Goal: Information Seeking & Learning: Learn about a topic

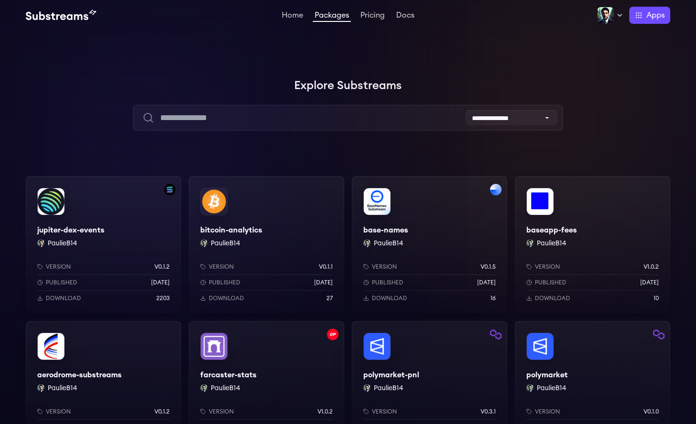
scroll to position [120, 0]
click at [294, 17] on link "Home" at bounding box center [292, 16] width 25 height 10
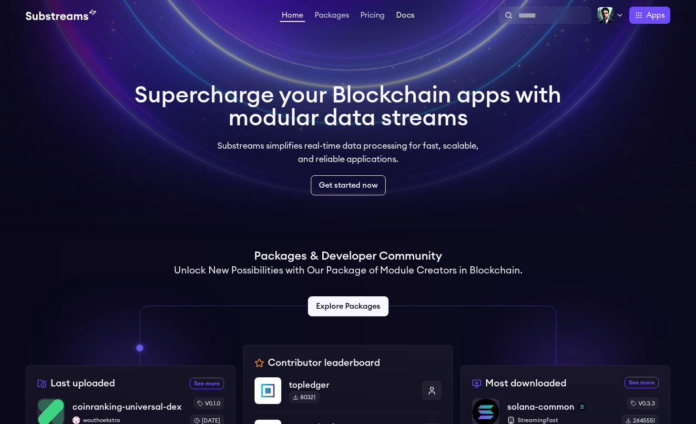
click at [407, 17] on link "Docs" at bounding box center [405, 16] width 22 height 10
click at [328, 16] on link "Packages" at bounding box center [332, 16] width 38 height 10
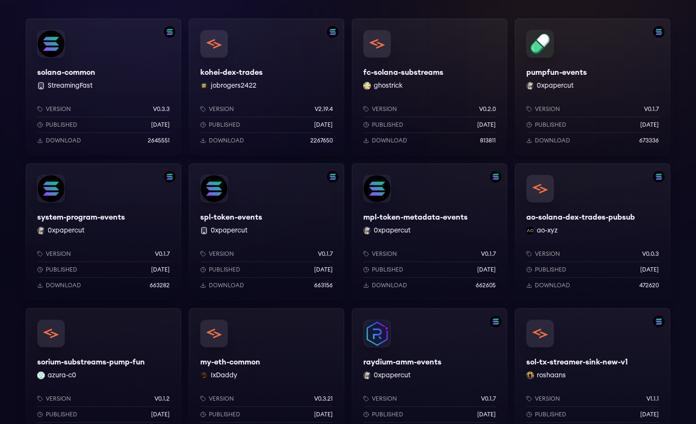
scroll to position [174, 0]
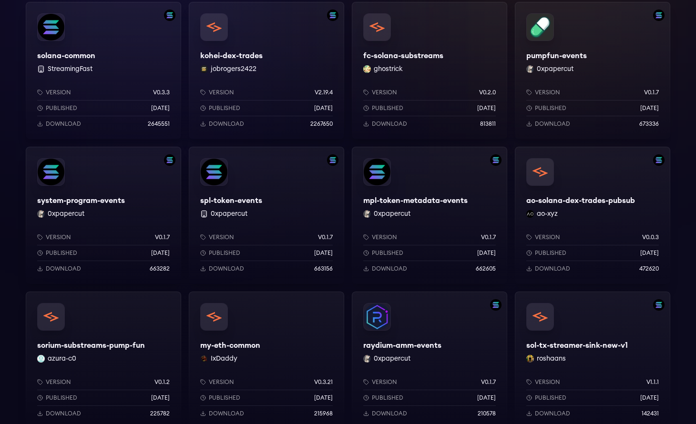
click at [433, 321] on div "raydium-amm-events 0xpapercut Version v0.1.7 Published 10 months ago Download 2…" at bounding box center [429, 360] width 155 height 137
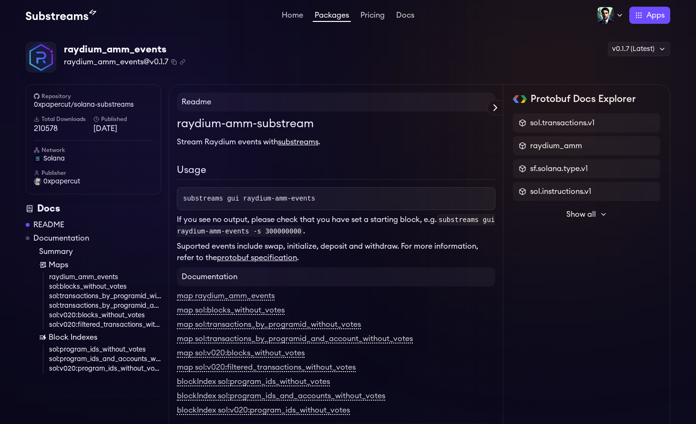
click at [338, 18] on link "Packages" at bounding box center [332, 16] width 38 height 10
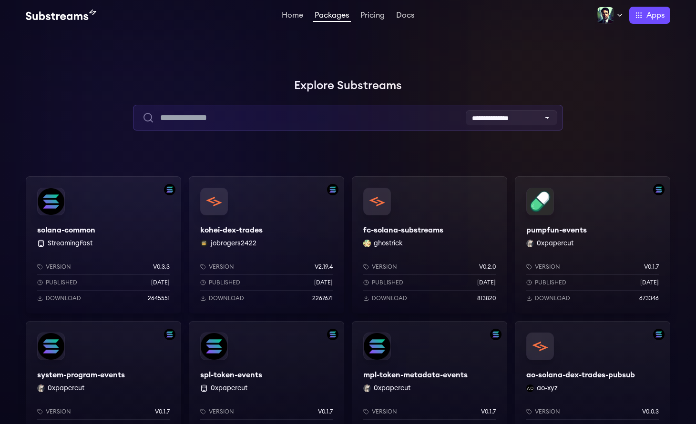
click at [255, 114] on input "text" at bounding box center [347, 118] width 429 height 26
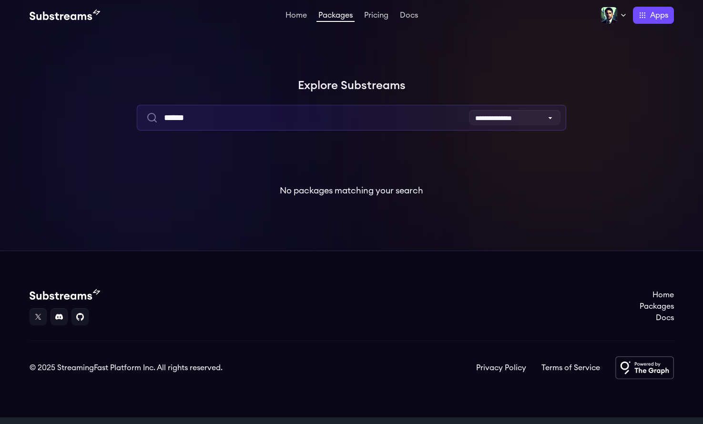
type input "******"
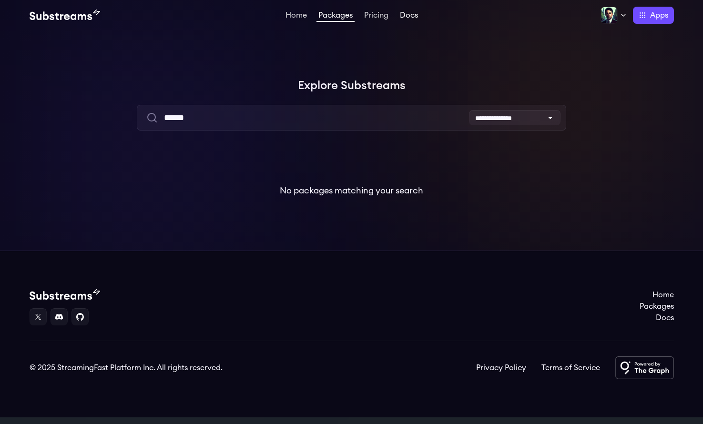
click at [411, 17] on link "Docs" at bounding box center [409, 16] width 22 height 10
click at [296, 15] on link "Home" at bounding box center [295, 16] width 25 height 10
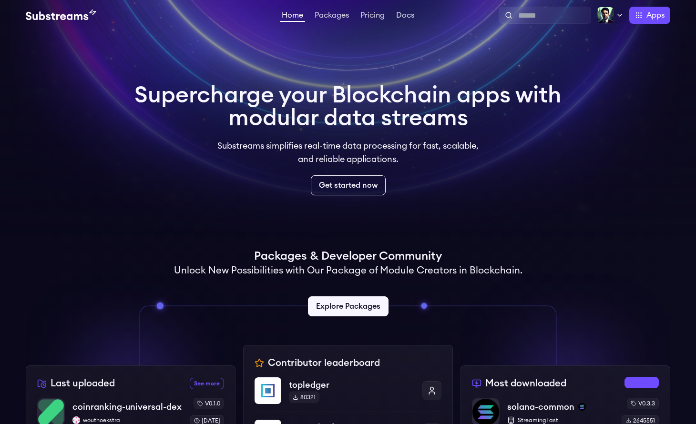
click at [643, 385] on link "See more most downloaded packages" at bounding box center [641, 382] width 34 height 11
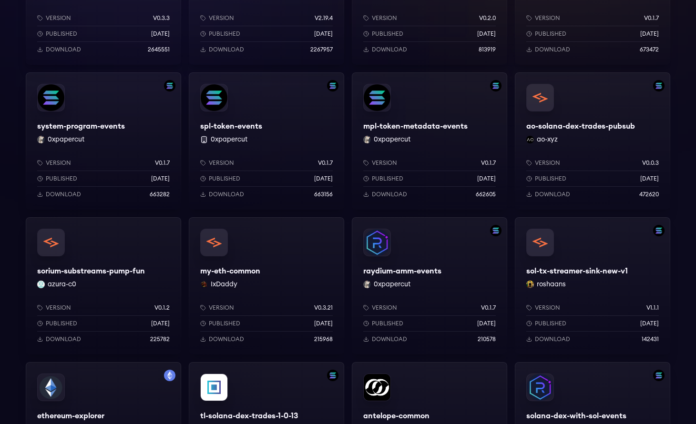
scroll to position [256, 0]
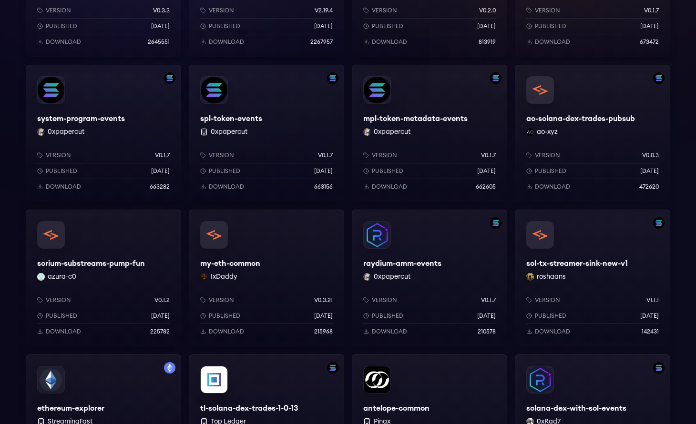
click at [425, 243] on div "raydium-amm-events 0xpapercut Version v0.1.7 Published 10 months ago Download 2…" at bounding box center [429, 278] width 155 height 137
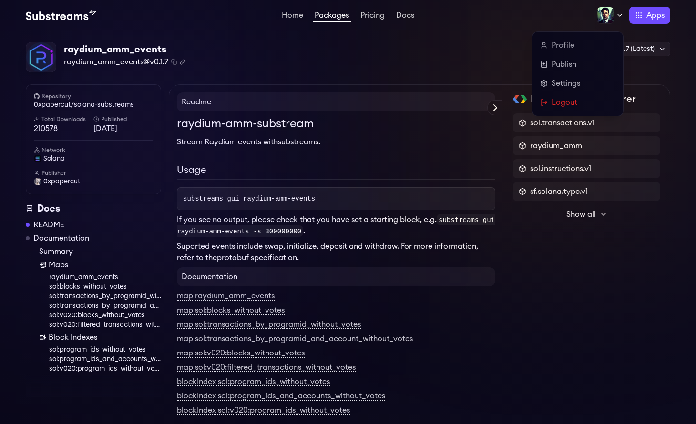
click at [603, 15] on img at bounding box center [604, 15] width 17 height 17
click at [561, 85] on link "Settings" at bounding box center [577, 83] width 75 height 11
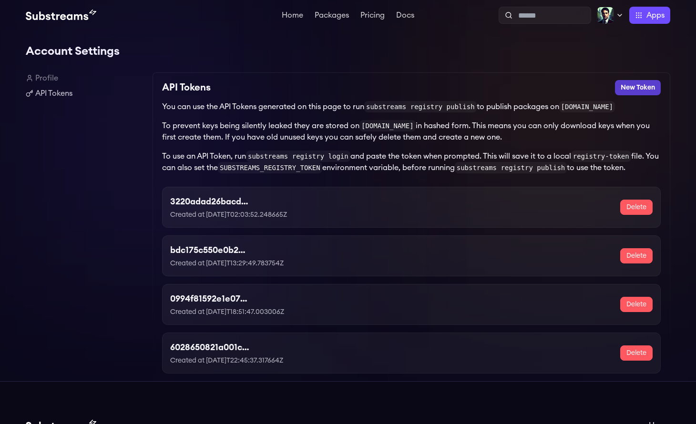
click at [630, 88] on button "New Token" at bounding box center [638, 87] width 46 height 15
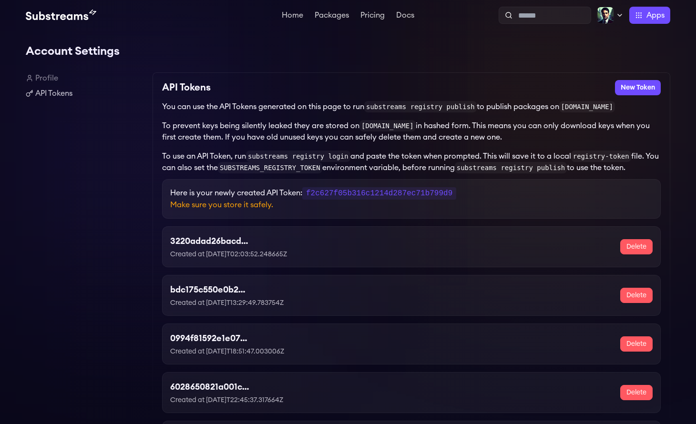
click at [362, 198] on code "f2c627f05b316c1214d287ec71b799d9" at bounding box center [379, 193] width 154 height 12
copy code "f2c627f05b316c1214d287ec71b799d9"
click at [63, 17] on img at bounding box center [61, 15] width 71 height 11
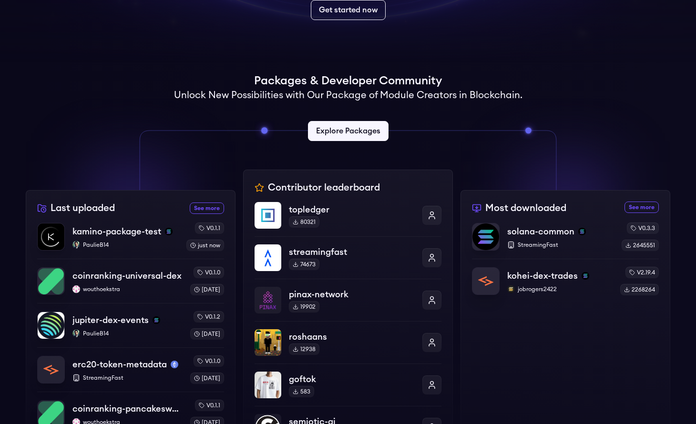
scroll to position [204, 0]
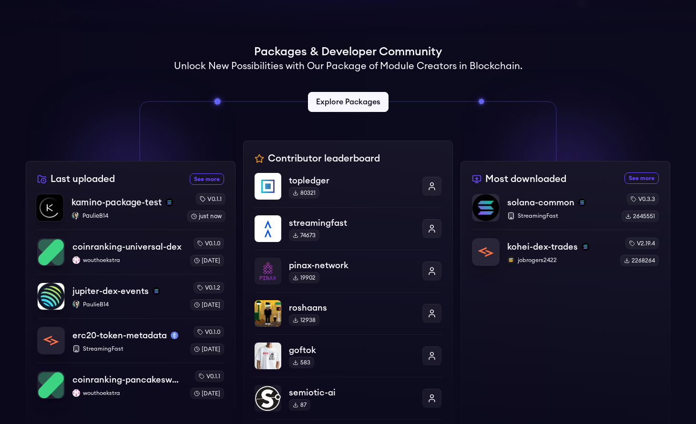
click at [133, 214] on p "PaulieB14" at bounding box center [125, 216] width 108 height 8
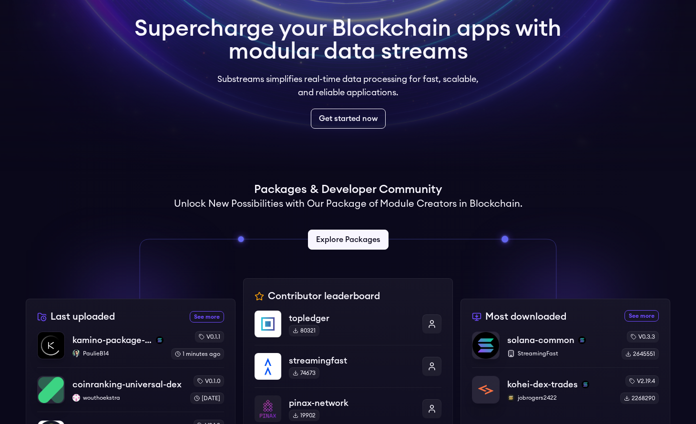
scroll to position [185, 0]
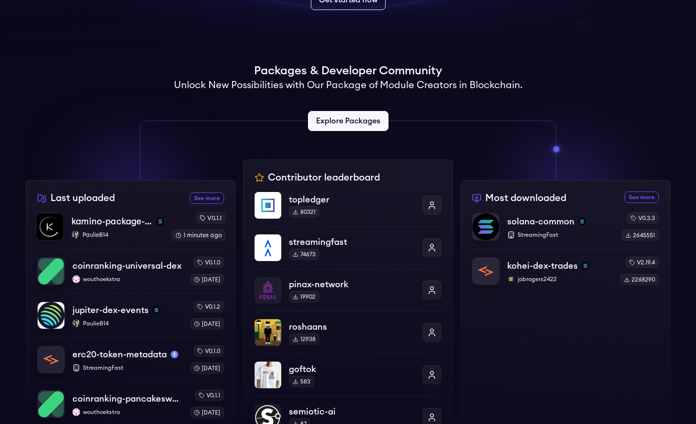
click at [132, 233] on p "PaulieB14" at bounding box center [117, 235] width 92 height 8
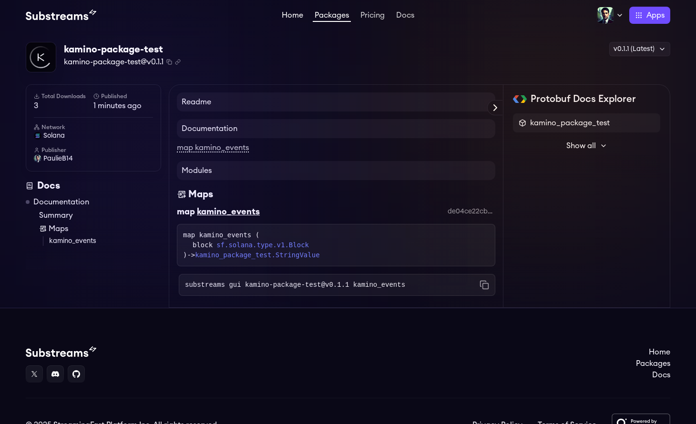
click at [289, 14] on link "Home" at bounding box center [292, 16] width 25 height 10
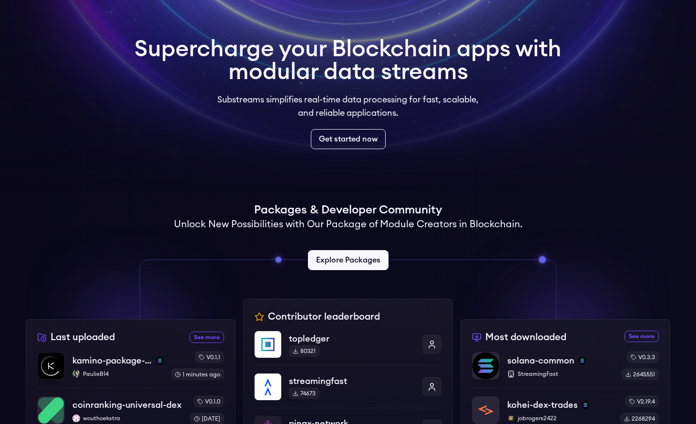
scroll to position [180, 0]
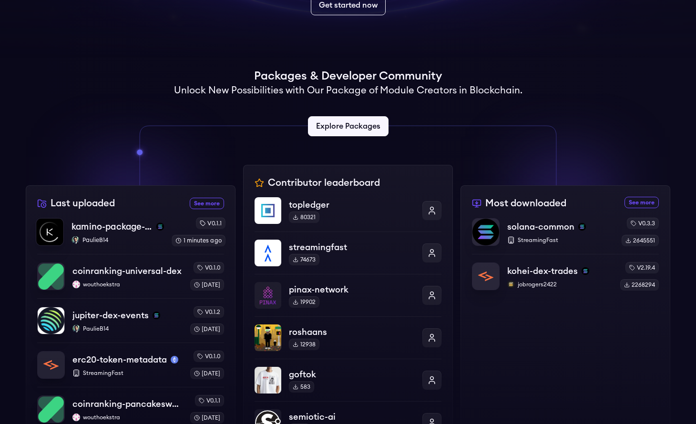
click at [126, 239] on p "PaulieB14" at bounding box center [117, 240] width 92 height 8
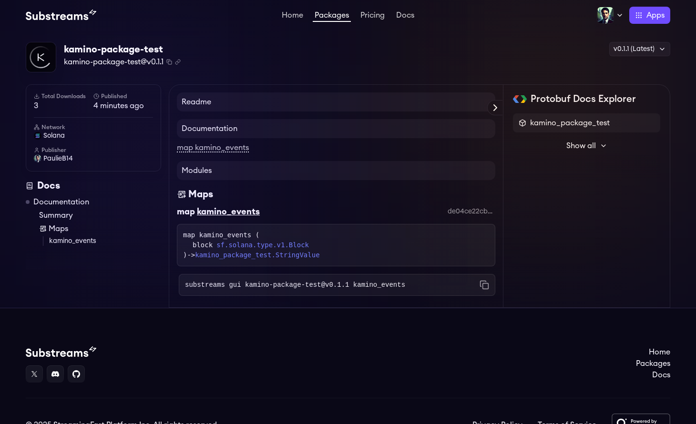
click at [71, 16] on img at bounding box center [61, 15] width 71 height 11
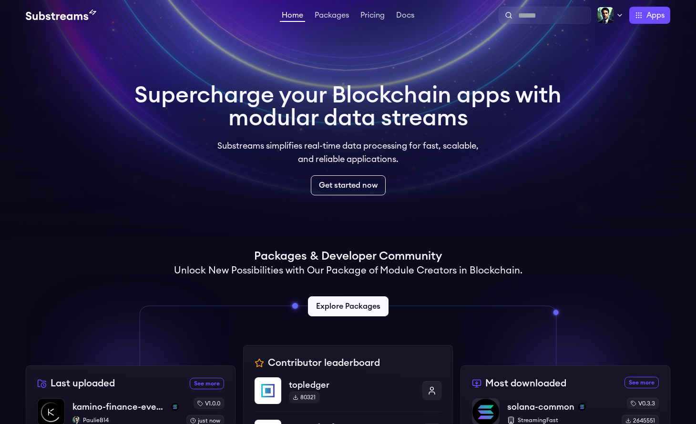
scroll to position [189, 0]
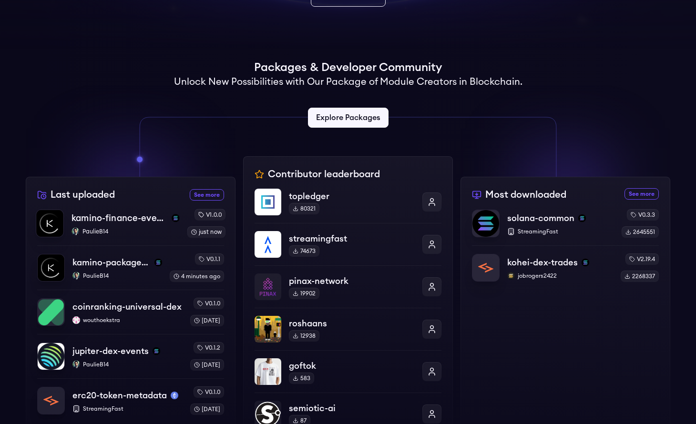
click at [139, 228] on p "PaulieB14" at bounding box center [125, 232] width 108 height 8
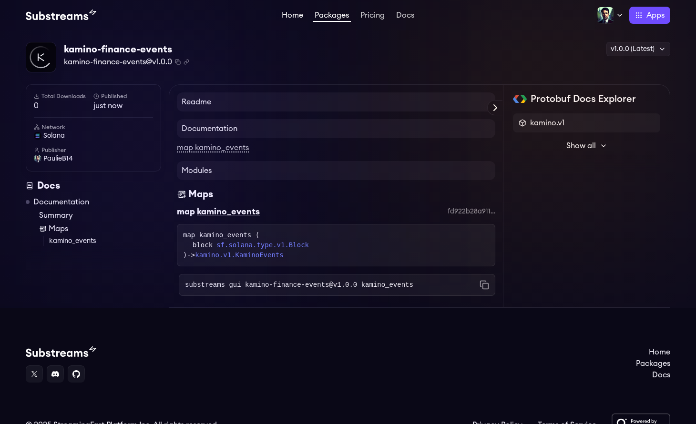
click at [288, 14] on link "Home" at bounding box center [292, 16] width 25 height 10
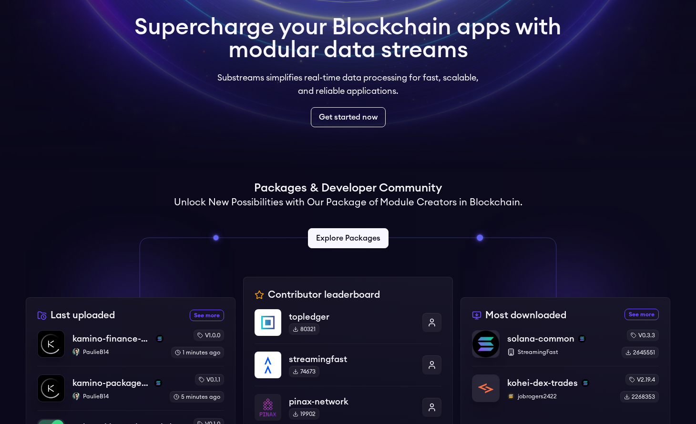
scroll to position [323, 0]
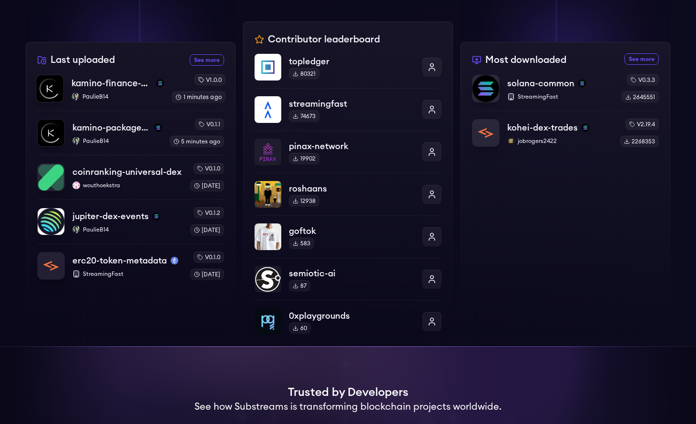
click at [133, 95] on p "PaulieB14" at bounding box center [117, 97] width 92 height 8
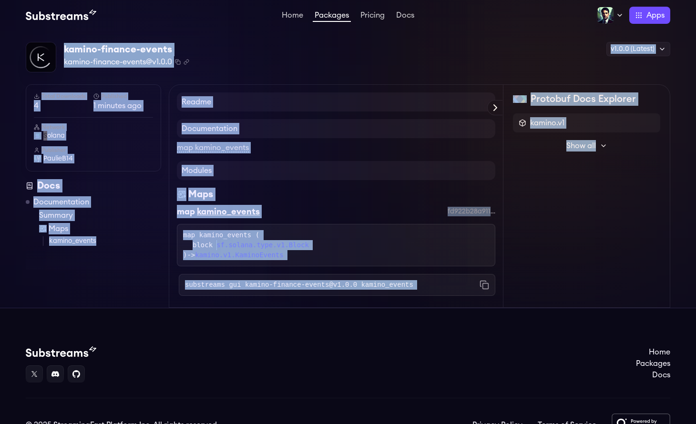
drag, startPoint x: 63, startPoint y: 46, endPoint x: 550, endPoint y: 297, distance: 547.6
click at [550, 297] on div "kamino-finance-events kamino-finance-events@v1.0.0 Copied! Copied! v1.0.0 (Late…" at bounding box center [348, 175] width 644 height 266
copy div "kamino-finance-events kamino-finance-events@v1.0.0 Copied! Copied! v1.0.0 (Late…"
click at [222, 52] on div "kamino-finance-events kamino-finance-events@v1.0.0 Copied! Copied! v1.0.0 (Late…" at bounding box center [348, 57] width 644 height 31
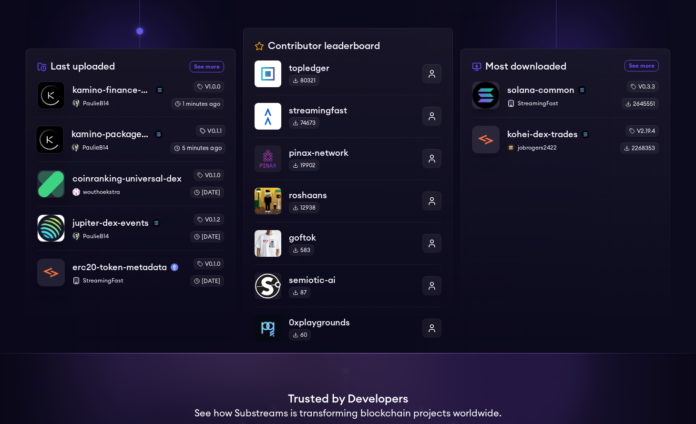
scroll to position [268, 0]
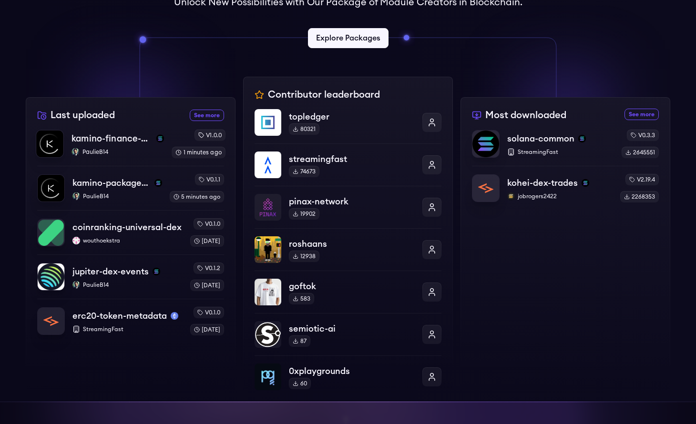
click at [120, 151] on p "PaulieB14" at bounding box center [117, 152] width 92 height 8
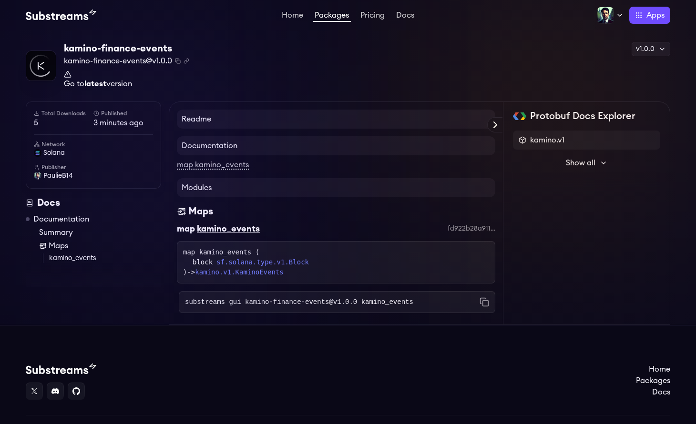
click at [101, 82] on strong "latest" at bounding box center [95, 84] width 22 height 8
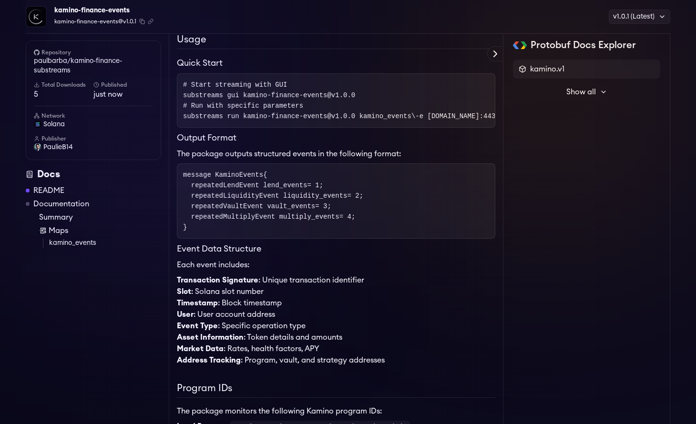
scroll to position [644, 0]
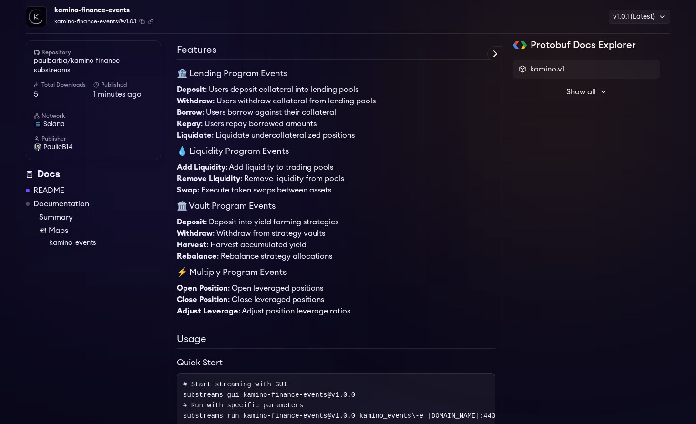
scroll to position [241, 0]
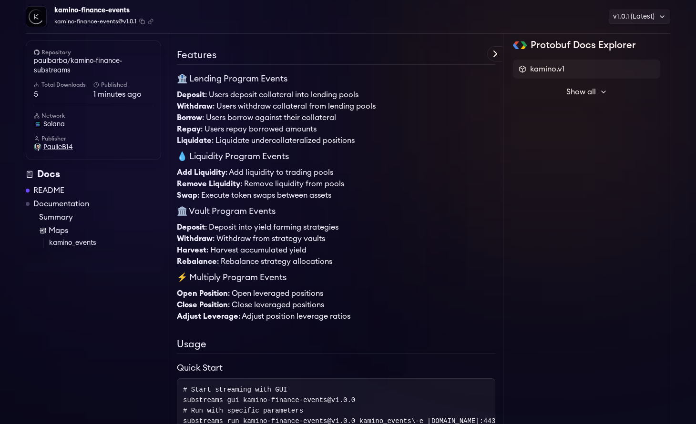
click at [52, 149] on span "PaulieB14" at bounding box center [58, 147] width 30 height 10
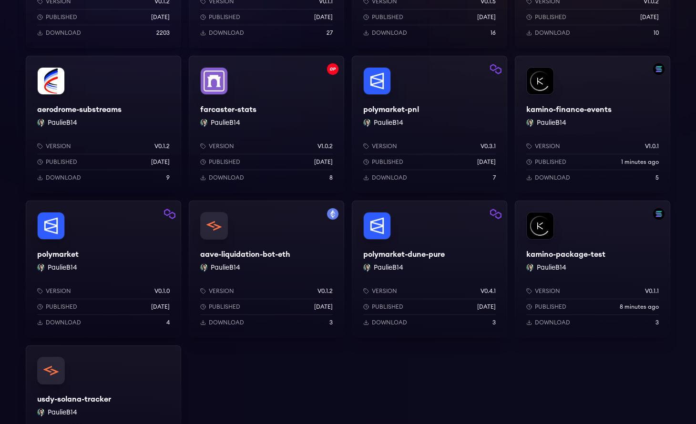
scroll to position [299, 0]
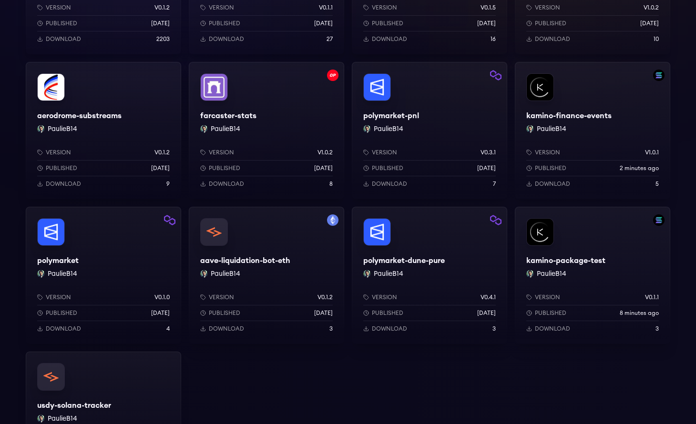
scroll to position [292, 0]
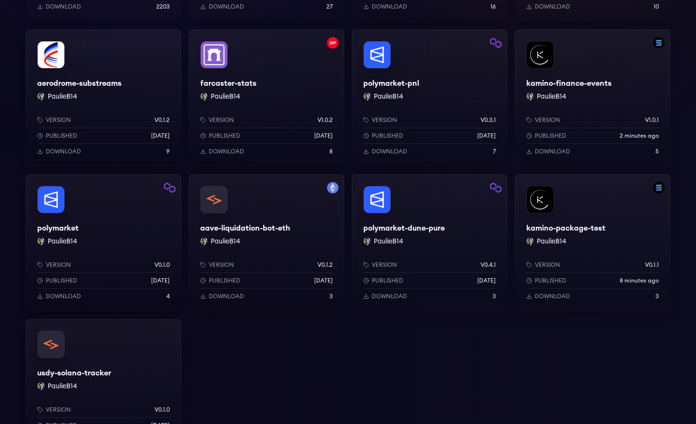
click at [606, 101] on div "Version v1.0.1 Published 2 minutes ago Download 5" at bounding box center [592, 134] width 155 height 66
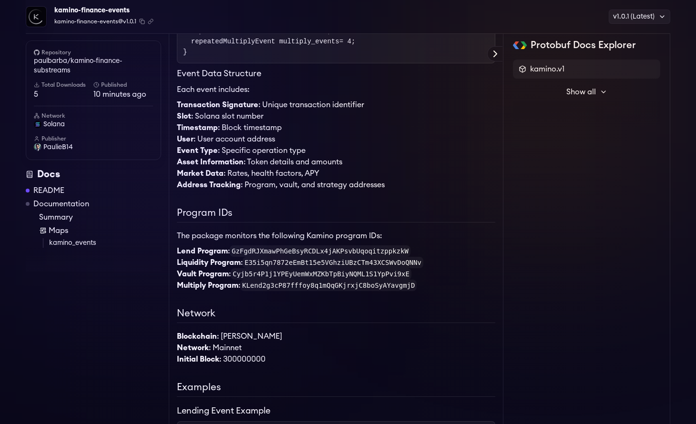
scroll to position [726, 0]
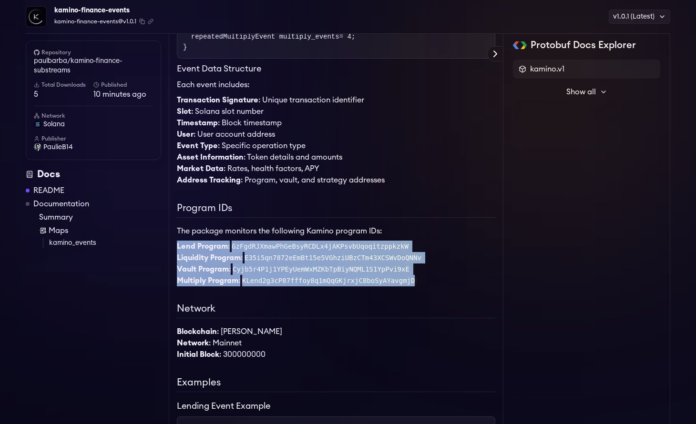
drag, startPoint x: 176, startPoint y: 282, endPoint x: 418, endPoint y: 315, distance: 244.4
click at [418, 315] on div "Readme Kamino Finance Substreams A comprehensive Substreams package for extract…" at bounding box center [336, 301] width 334 height 1881
copy ul "Lend Program : GzFgdRJXmawPhGeBsyRCDLx4jAKPsvbUqoqitzppkzkW Liquidity Program :…"
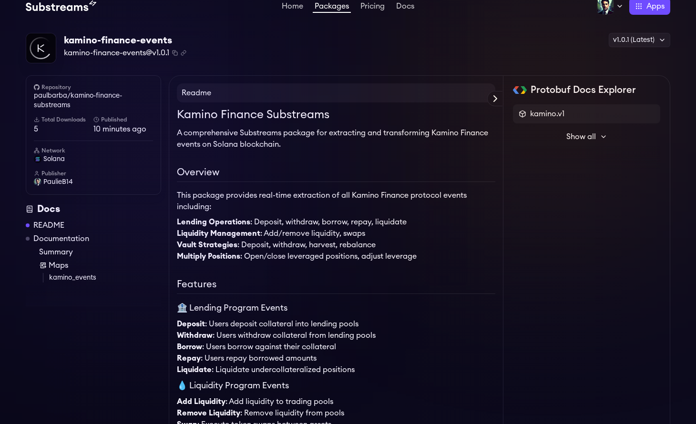
scroll to position [0, 0]
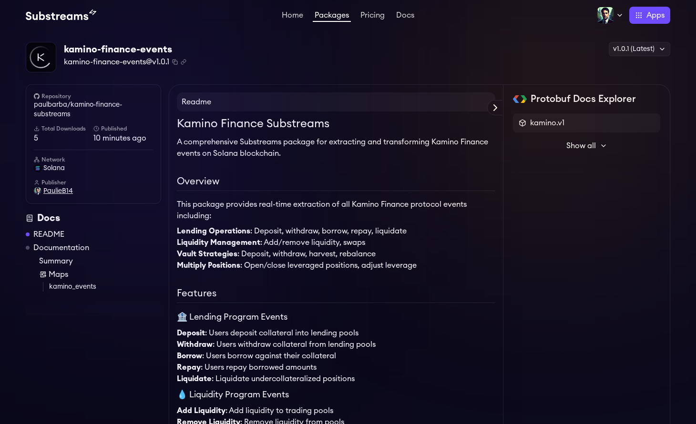
click at [56, 193] on span "PaulieB14" at bounding box center [58, 191] width 30 height 10
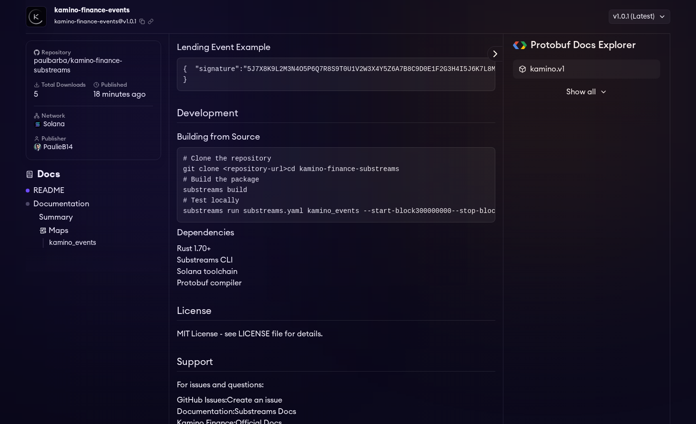
scroll to position [1086, 0]
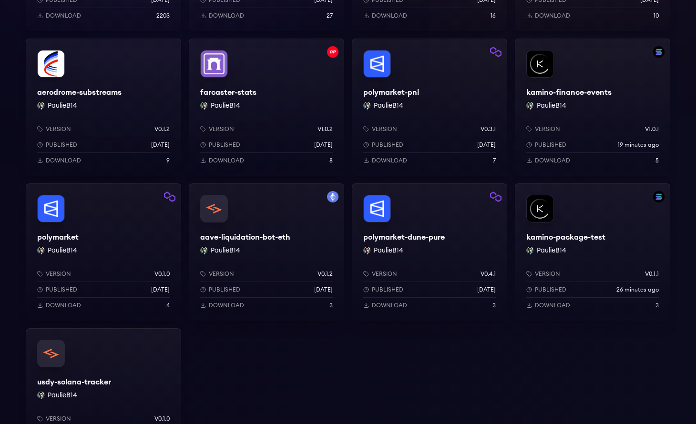
scroll to position [296, 0]
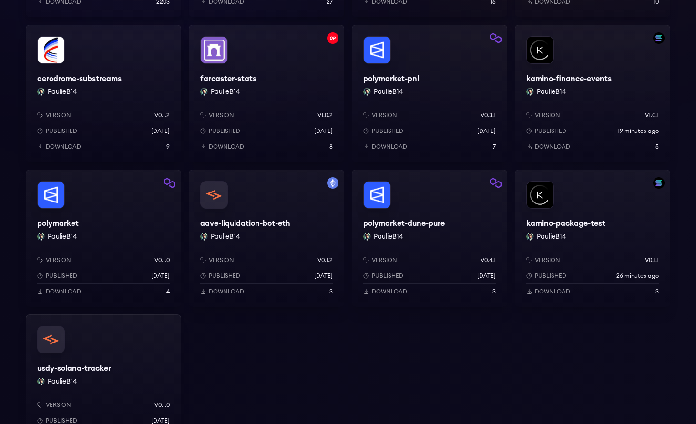
click at [587, 247] on div "Version v0.1.1 Published 26 minutes ago Download 3" at bounding box center [592, 274] width 155 height 66
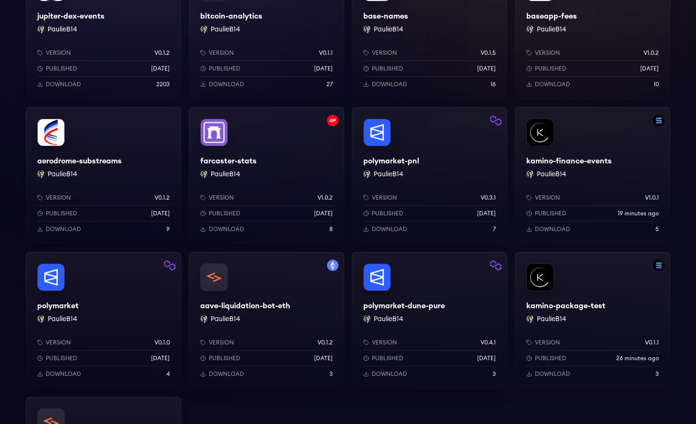
scroll to position [213, 0]
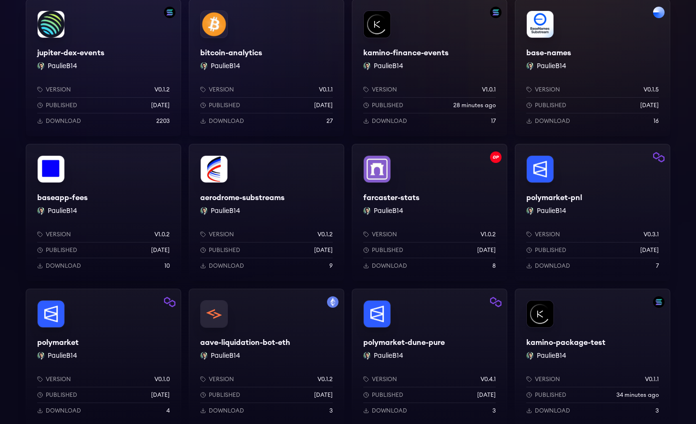
scroll to position [26, 0]
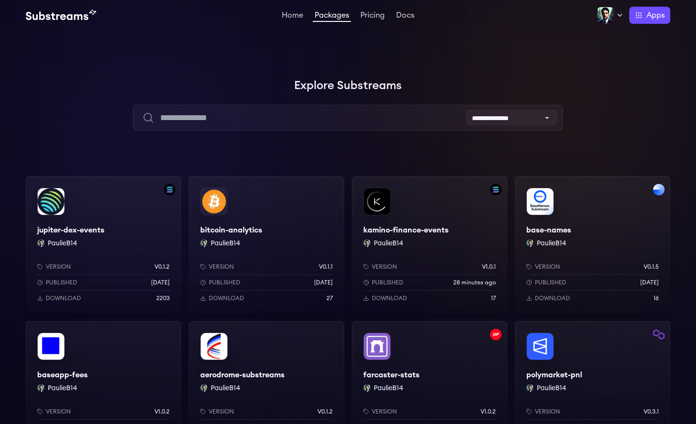
scroll to position [26, 0]
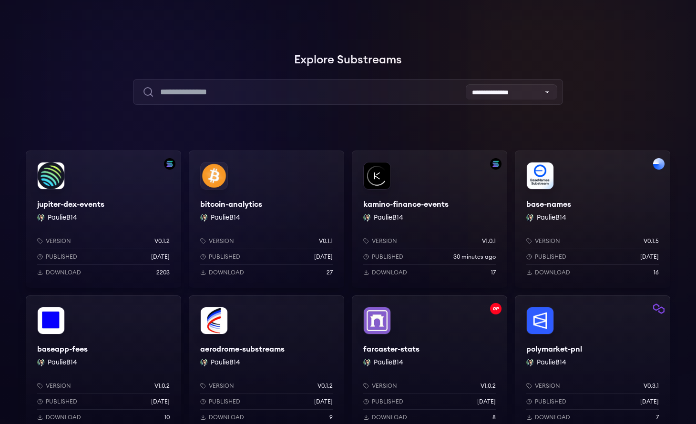
click at [446, 233] on div "Version v1.0.1 Published 30 minutes ago Download 17" at bounding box center [429, 255] width 155 height 66
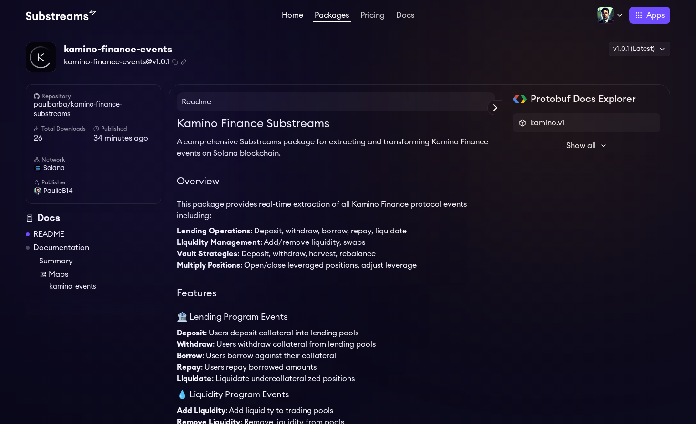
click at [288, 14] on link "Home" at bounding box center [292, 16] width 25 height 10
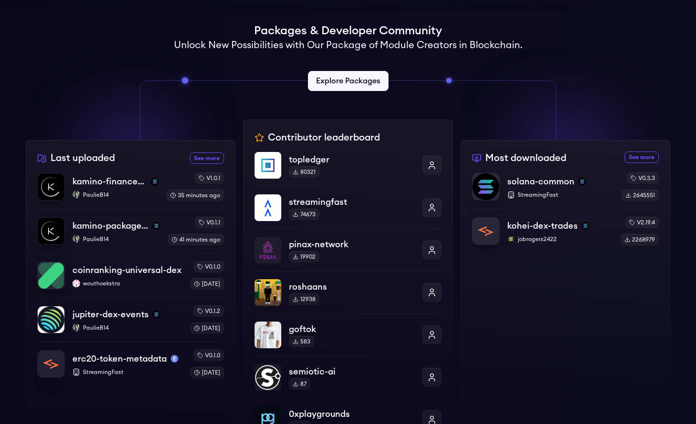
scroll to position [226, 0]
click at [134, 197] on p "PaulieB14" at bounding box center [115, 195] width 88 height 8
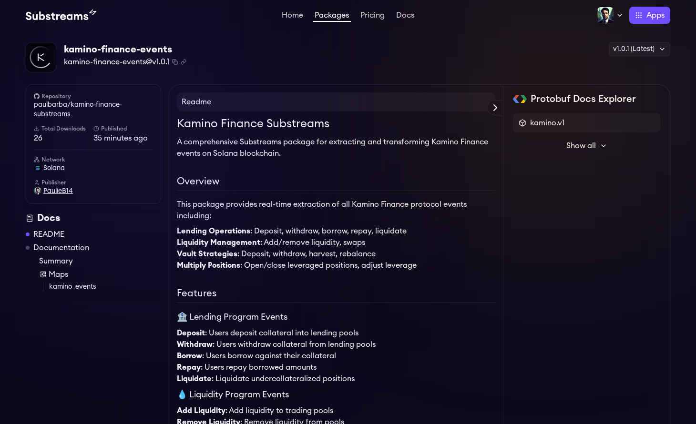
click at [53, 190] on span "PaulieB14" at bounding box center [58, 191] width 30 height 10
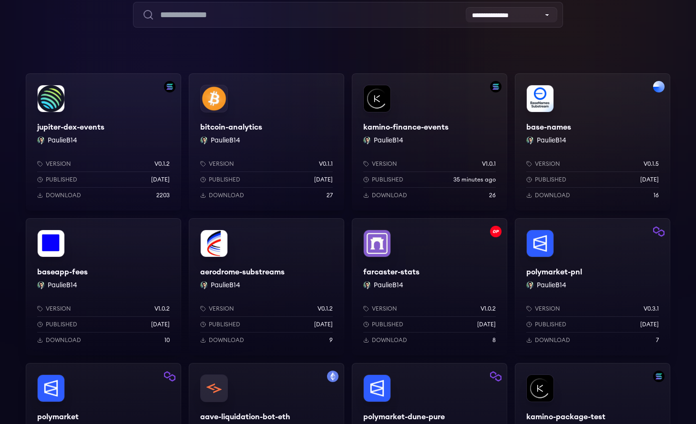
scroll to position [124, 0]
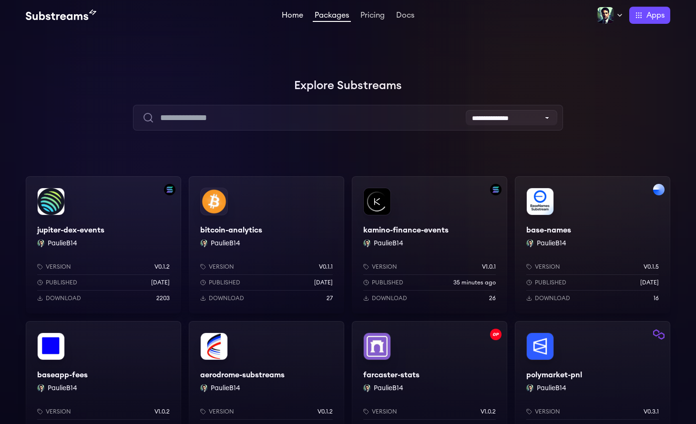
click at [283, 12] on link "Home" at bounding box center [292, 16] width 25 height 10
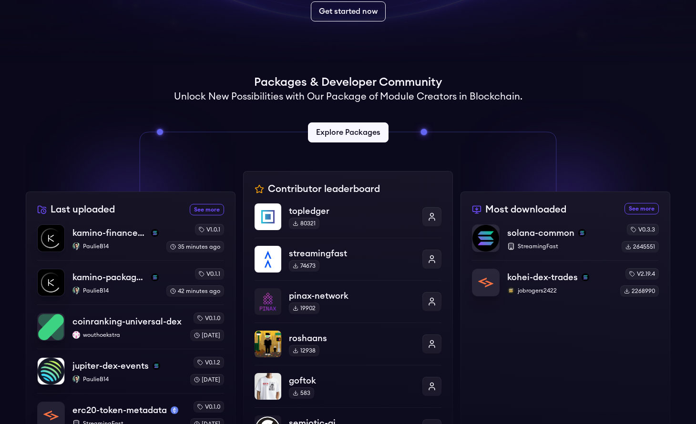
scroll to position [183, 0]
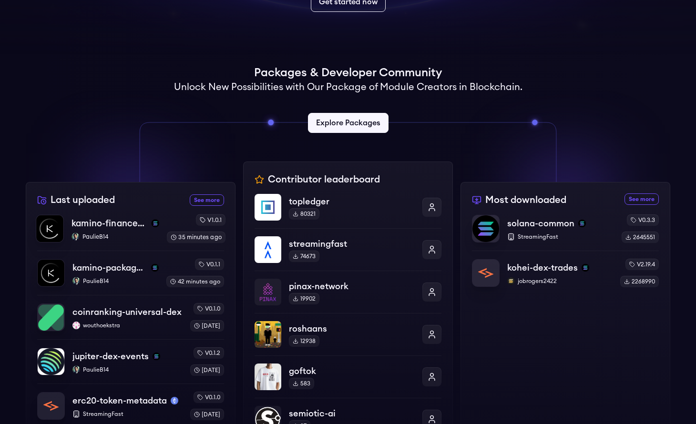
click at [106, 224] on p "kamino-finance-events" at bounding box center [109, 223] width 76 height 13
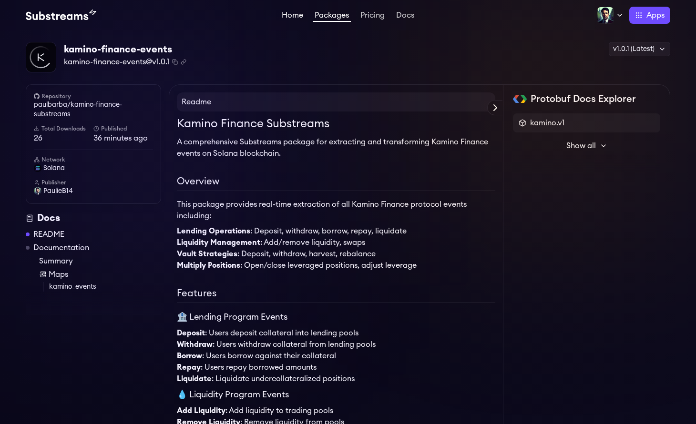
click at [288, 17] on link "Home" at bounding box center [292, 16] width 25 height 10
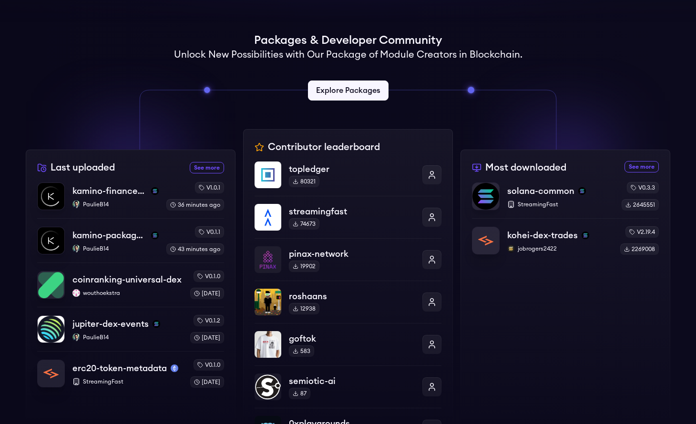
scroll to position [246, 0]
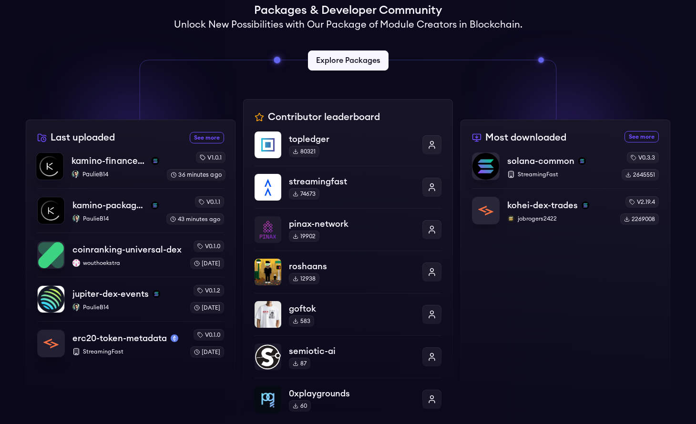
click at [125, 173] on p "PaulieB14" at bounding box center [115, 175] width 88 height 8
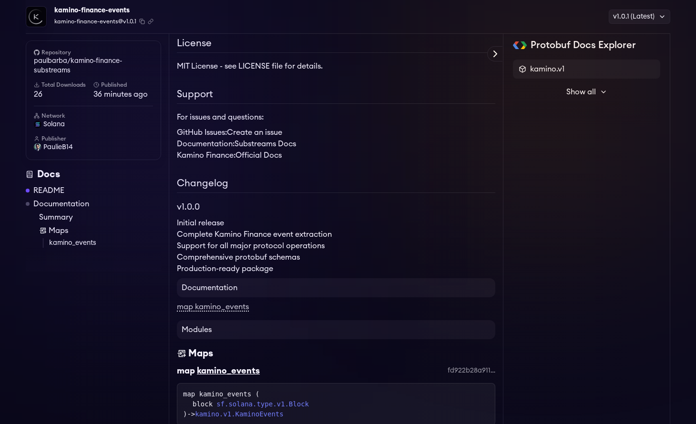
scroll to position [1119, 0]
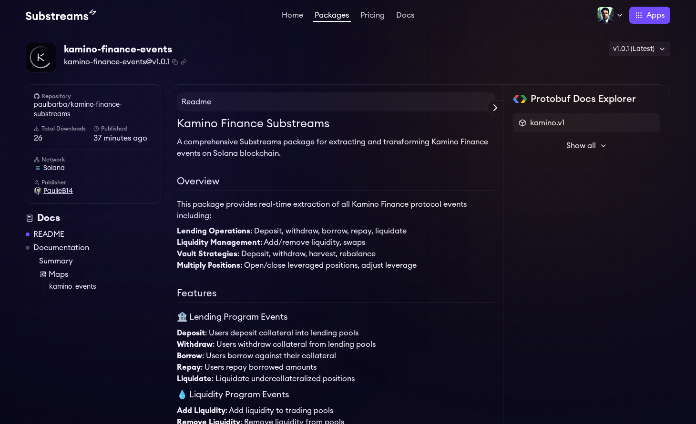
click at [59, 194] on span "PaulieB14" at bounding box center [58, 191] width 30 height 10
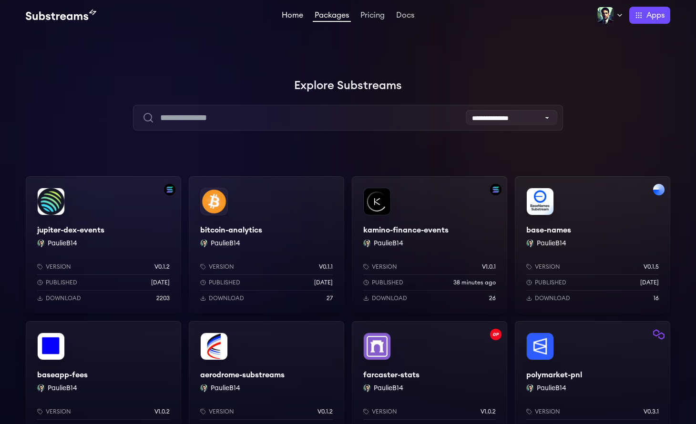
click at [288, 12] on link "Home" at bounding box center [292, 16] width 25 height 10
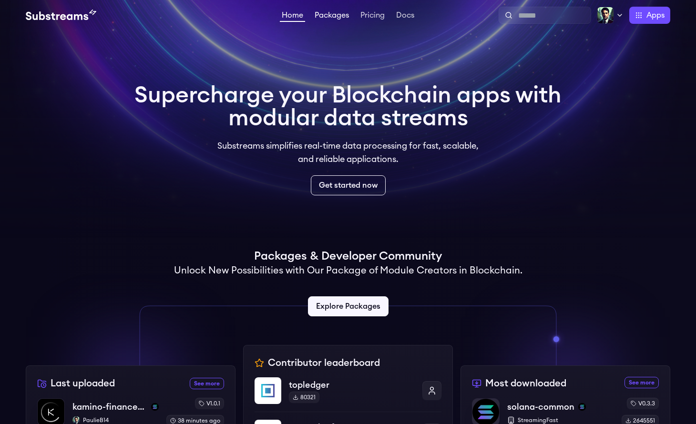
click at [329, 15] on link "Packages" at bounding box center [332, 16] width 38 height 10
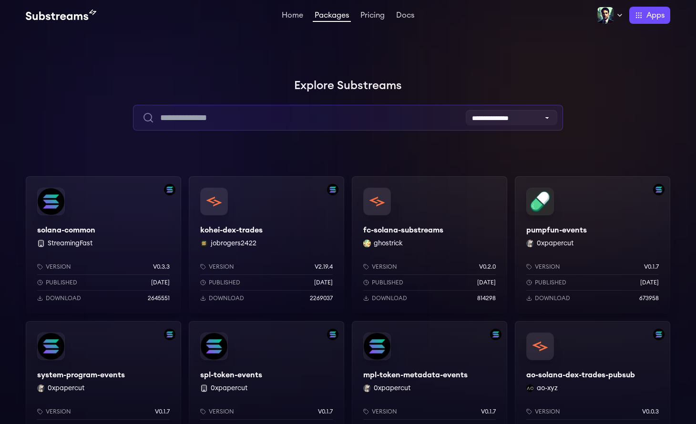
click at [219, 113] on input "text" at bounding box center [347, 118] width 429 height 26
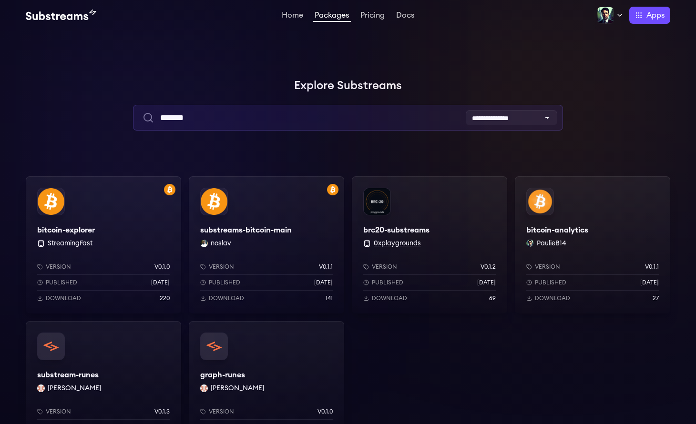
type input "*******"
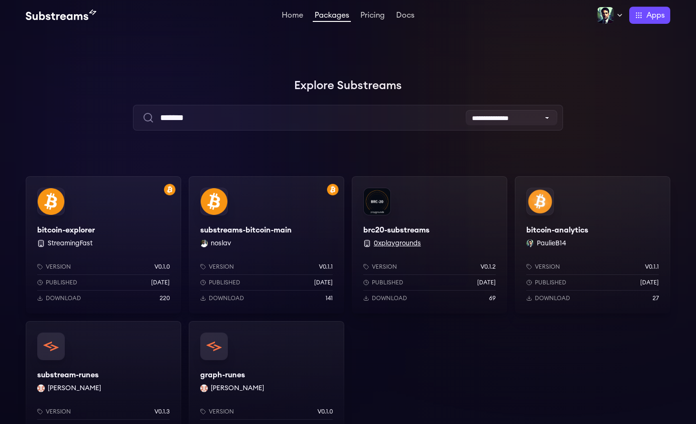
click at [389, 245] on button "0xplaygrounds" at bounding box center [396, 244] width 47 height 10
click at [441, 252] on div "Version v0.1.2 Published [DATE] Download 69" at bounding box center [429, 281] width 155 height 66
click at [580, 248] on div "Version v0.1.1 Published [DATE] Download 27" at bounding box center [592, 281] width 155 height 66
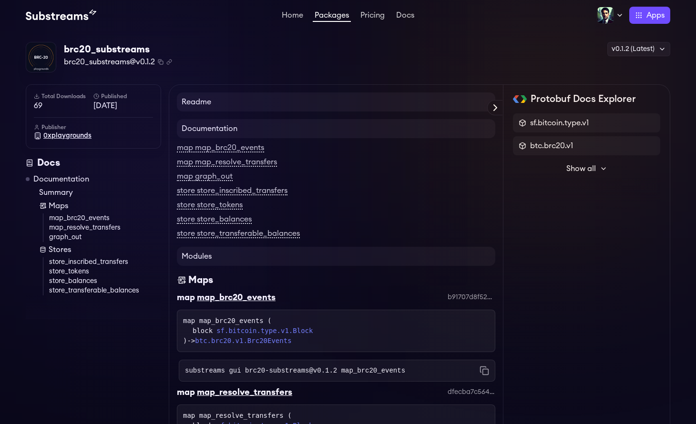
click at [66, 136] on span "0xplaygrounds" at bounding box center [67, 136] width 48 height 10
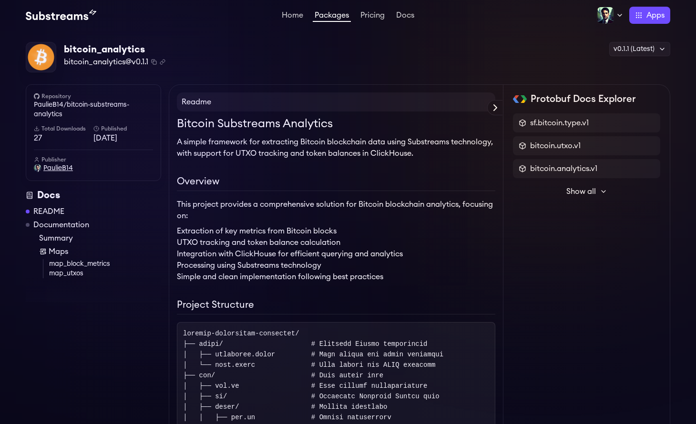
click at [59, 170] on span "PaulieB14" at bounding box center [58, 168] width 30 height 10
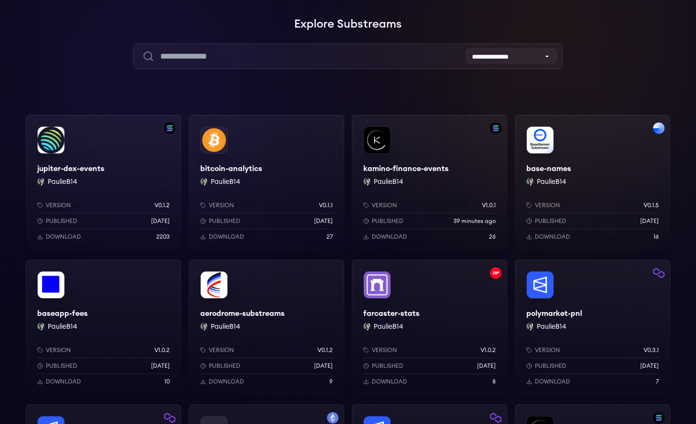
scroll to position [104, 0]
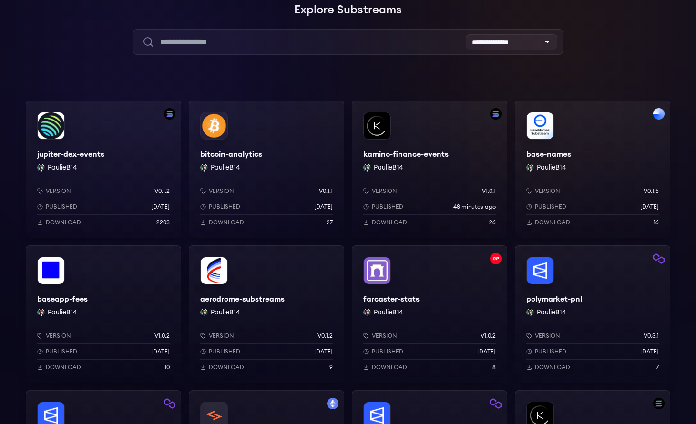
scroll to position [58, 0]
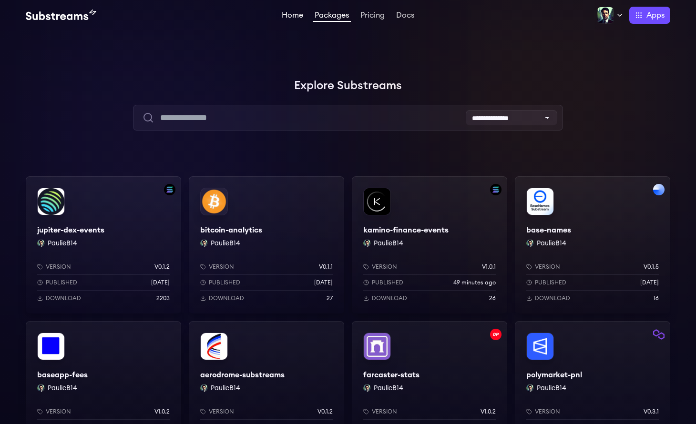
click at [286, 15] on link "Home" at bounding box center [292, 16] width 25 height 10
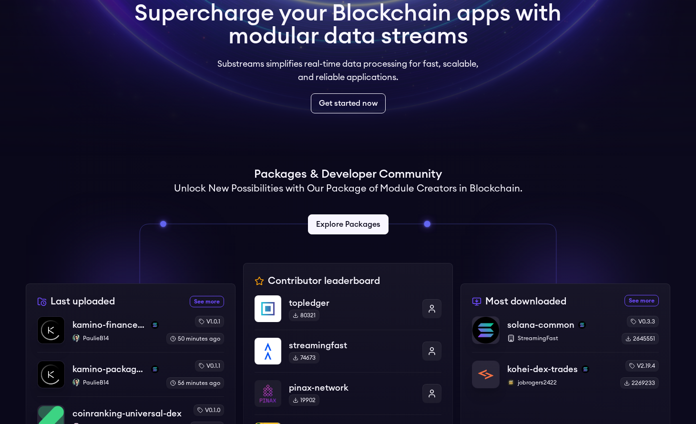
scroll to position [251, 0]
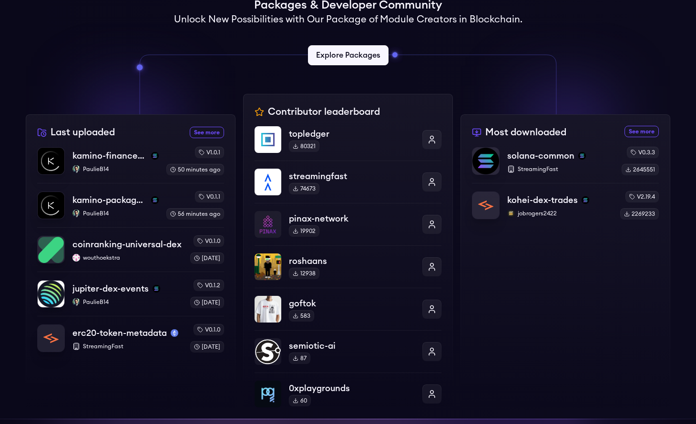
click at [151, 138] on div "Last uploaded See more recently uploaded packages kamino-finance-events PaulieB…" at bounding box center [131, 266] width 210 height 304
click at [131, 140] on div "Last uploaded See more recently uploaded packages kamino-finance-events PaulieB…" at bounding box center [131, 266] width 210 height 304
click at [117, 143] on div "Last uploaded See more recently uploaded packages kamino-finance-events PaulieB…" at bounding box center [131, 266] width 210 height 304
click at [129, 171] on p "PaulieB14" at bounding box center [115, 169] width 88 height 8
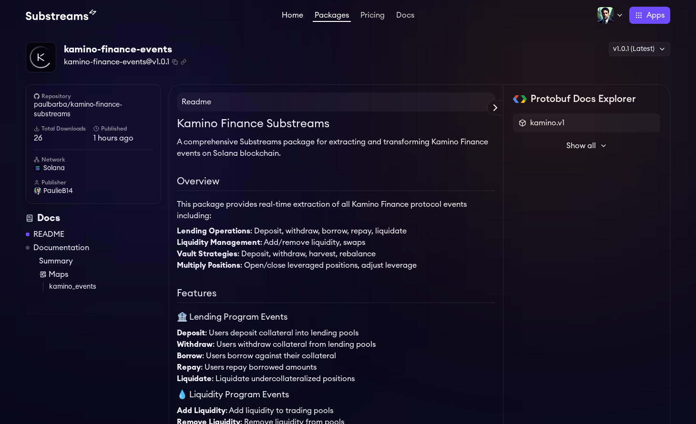
click at [292, 14] on link "Home" at bounding box center [292, 16] width 25 height 10
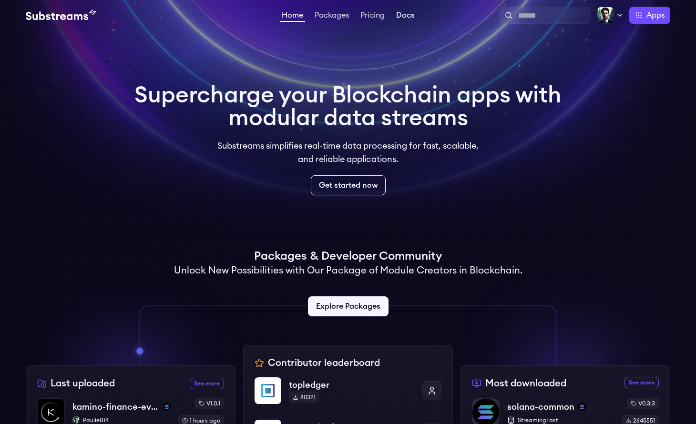
click at [403, 17] on link "Docs" at bounding box center [405, 16] width 22 height 10
click at [343, 184] on link "Get started now" at bounding box center [348, 185] width 79 height 21
click at [325, 18] on link "Packages" at bounding box center [332, 16] width 38 height 10
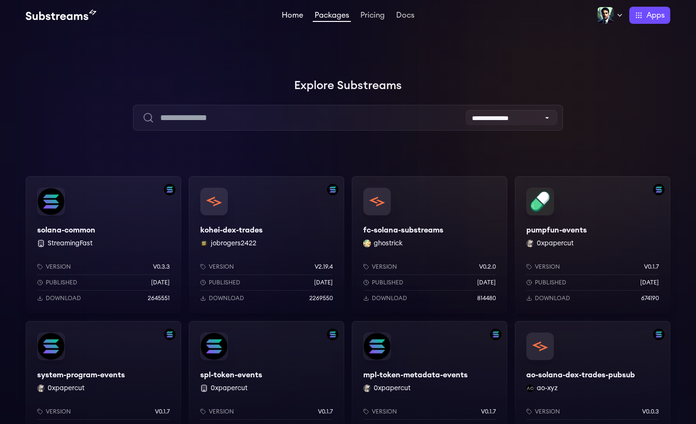
click at [293, 12] on link "Home" at bounding box center [292, 16] width 25 height 10
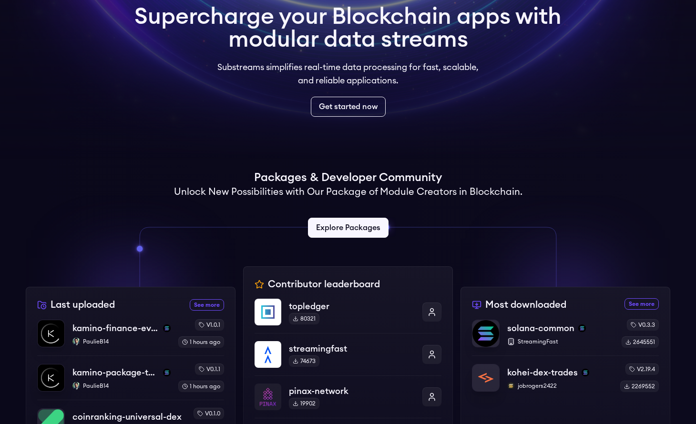
scroll to position [82, 0]
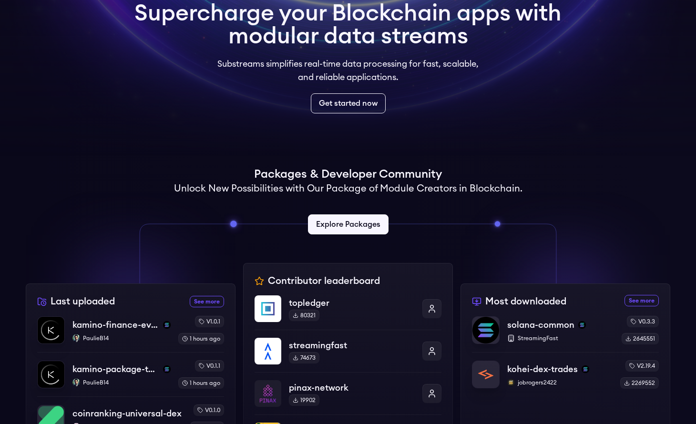
click at [131, 340] on p "PaulieB14" at bounding box center [121, 338] width 100 height 8
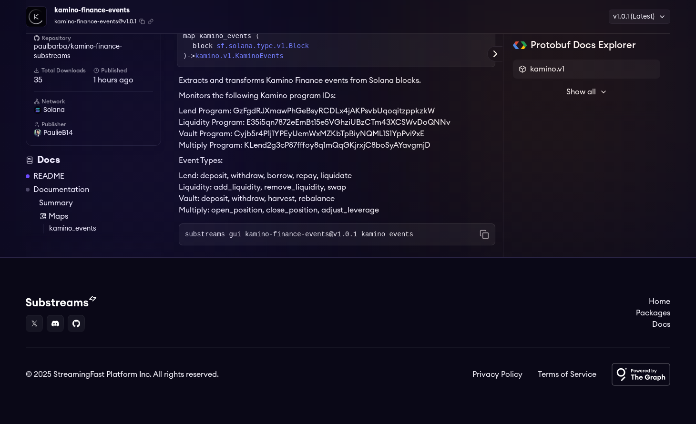
scroll to position [1927, 0]
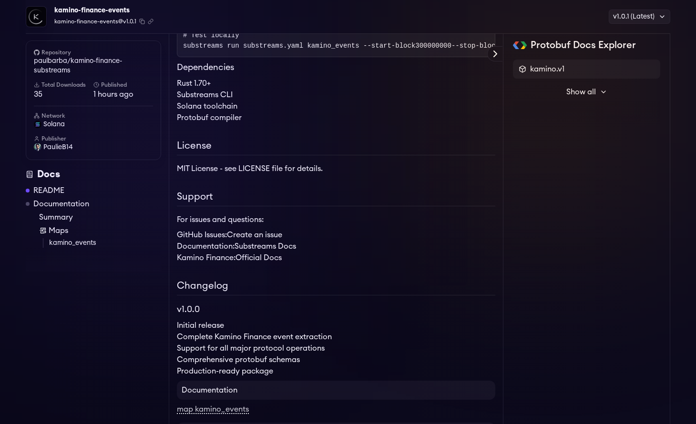
scroll to position [957, 0]
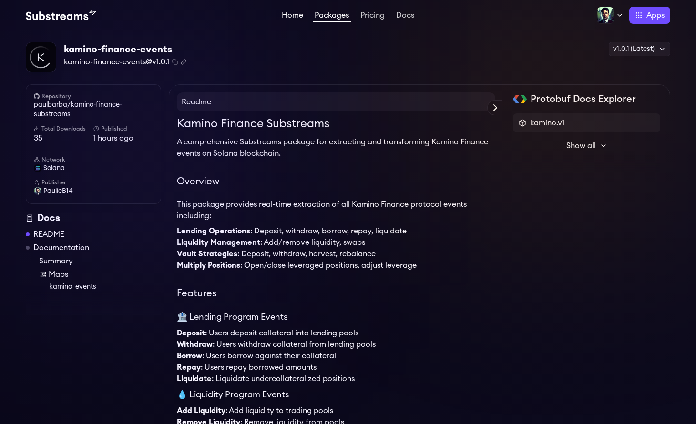
click at [292, 19] on link "Home" at bounding box center [292, 16] width 25 height 10
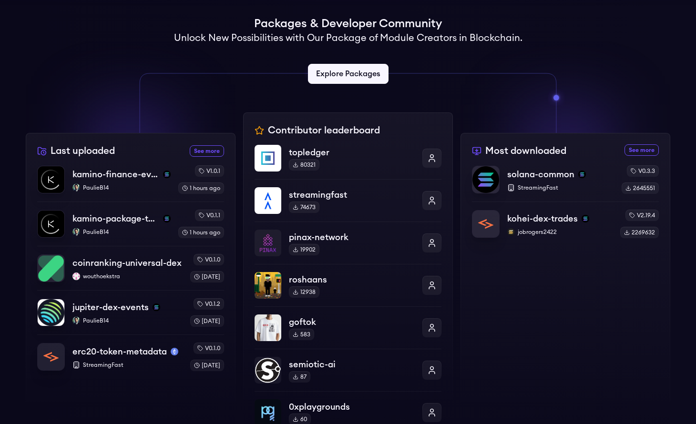
scroll to position [277, 0]
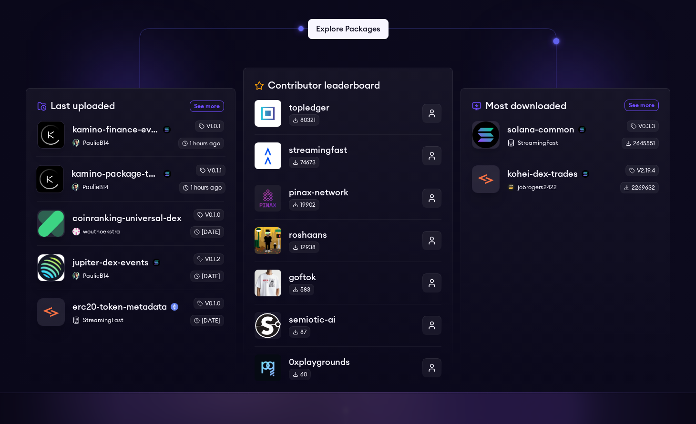
click at [108, 174] on p "kamino-package-test" at bounding box center [115, 173] width 88 height 13
click at [131, 139] on p "PaulieB14" at bounding box center [121, 143] width 100 height 8
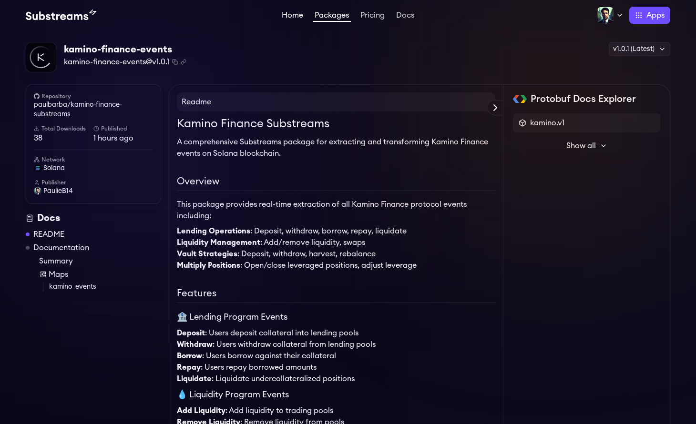
click at [295, 17] on link "Home" at bounding box center [292, 16] width 25 height 10
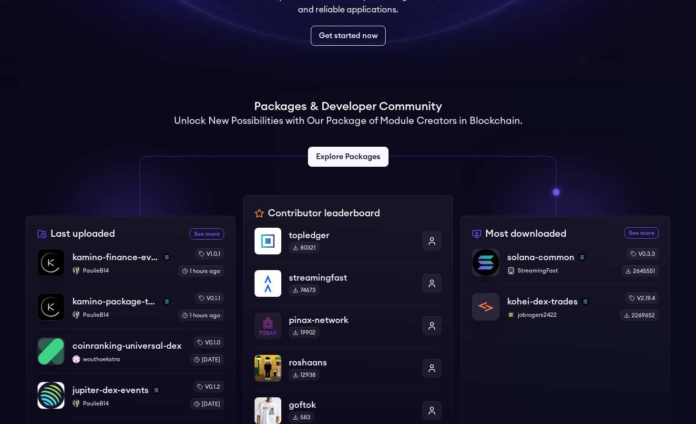
scroll to position [307, 0]
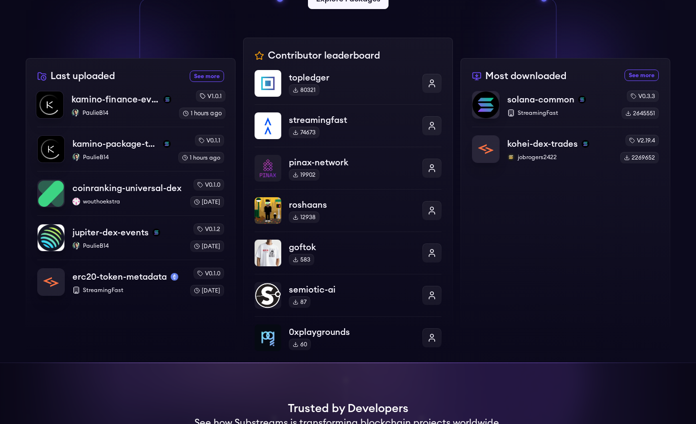
click at [138, 108] on div "kamino-finance-events PaulieB14" at bounding box center [121, 105] width 100 height 24
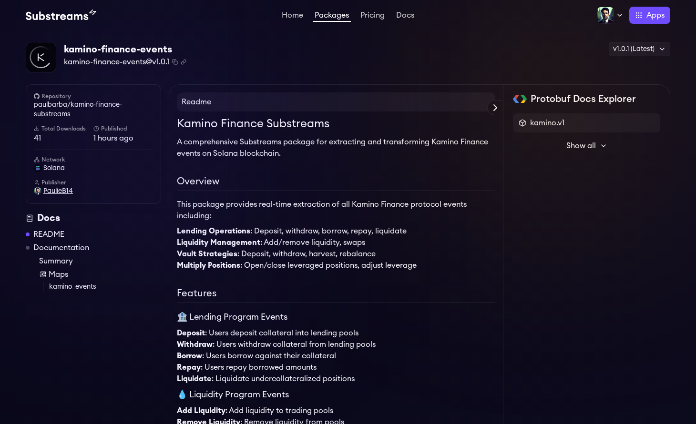
click at [61, 192] on span "PaulieB14" at bounding box center [58, 191] width 30 height 10
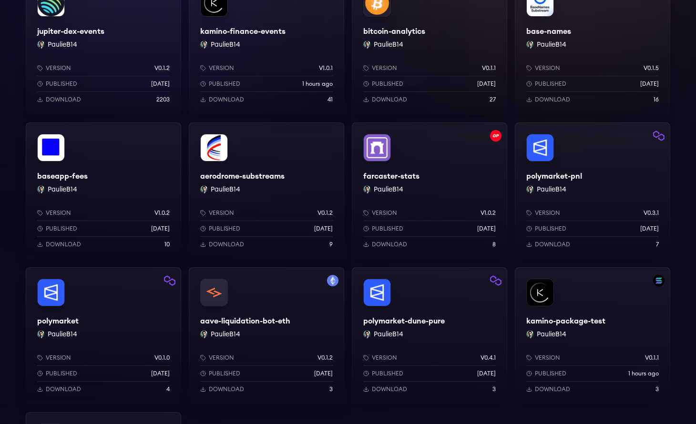
scroll to position [232, 0]
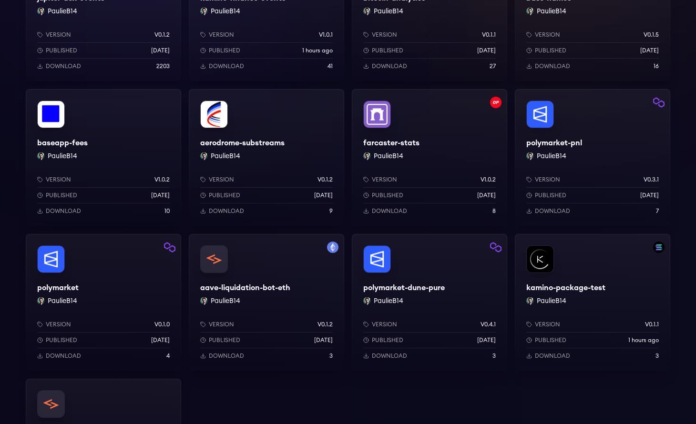
click at [624, 267] on div "kamino-package-test PaulieB14 Version v0.1.1 Published 1 hours ago Download 3" at bounding box center [592, 302] width 155 height 137
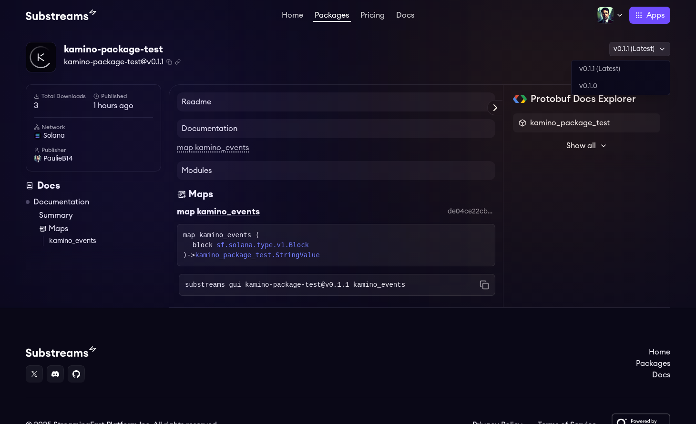
click at [654, 54] on div "v0.1.1 (Latest)" at bounding box center [639, 49] width 61 height 14
click at [509, 54] on div "kamino-package-test kamino-package-test@v0.1.1 Copied! Copied! v0.1.1 (Latest) …" at bounding box center [348, 57] width 644 height 31
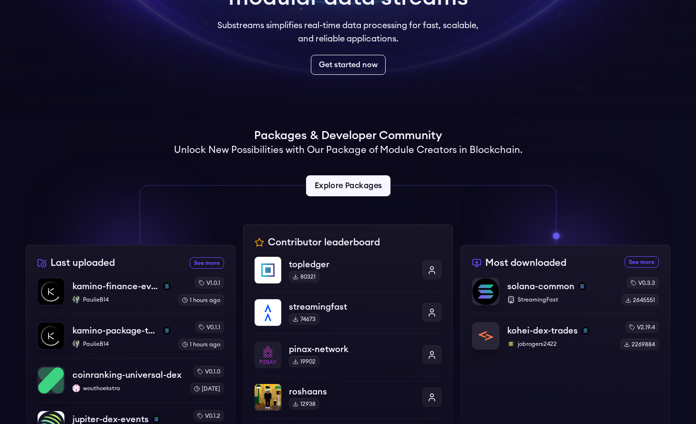
scroll to position [162, 0]
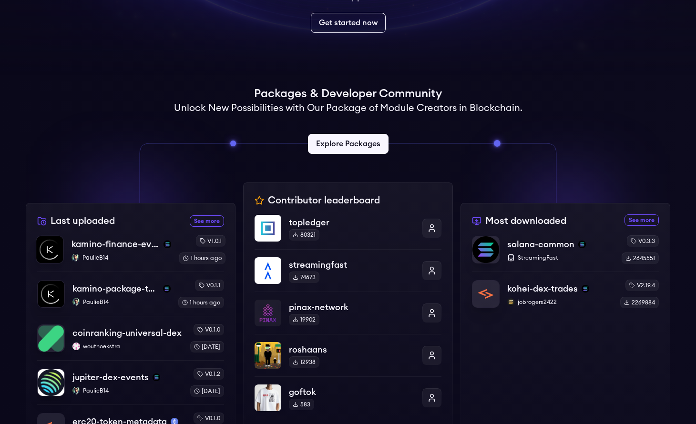
click at [132, 252] on div "kamino-finance-events PaulieB14" at bounding box center [121, 250] width 100 height 24
click at [136, 256] on p "PaulieB14" at bounding box center [121, 258] width 100 height 8
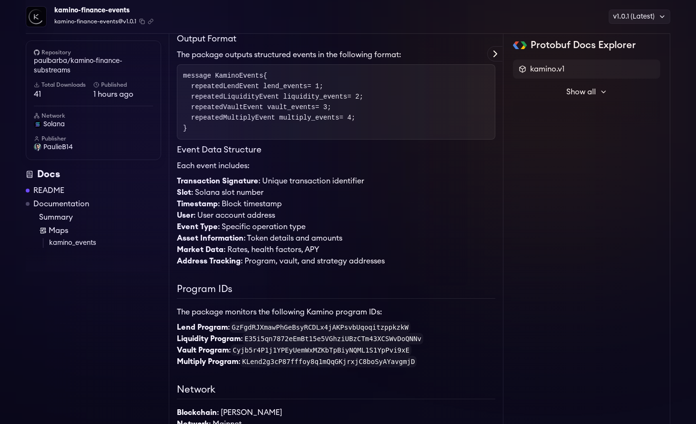
scroll to position [1111, 0]
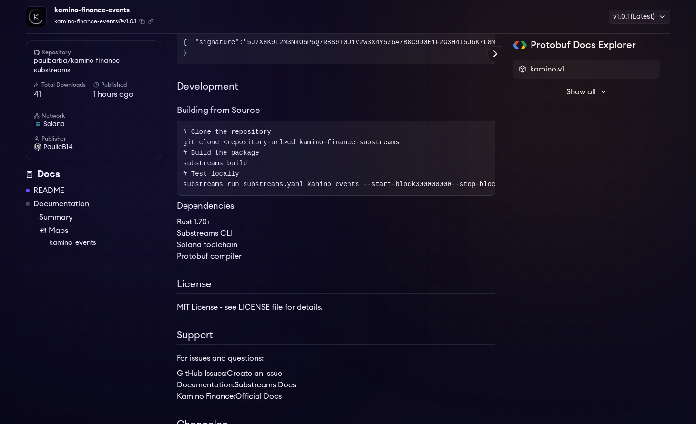
click at [67, 11] on div "kamino-finance-events" at bounding box center [103, 10] width 99 height 13
click at [69, 22] on span "kamino-finance-events@v1.0.1" at bounding box center [95, 21] width 82 height 9
click at [85, 21] on span "kamino-finance-events@v1.0.1" at bounding box center [95, 21] width 82 height 9
click at [86, 20] on span "kamino-finance-events@v1.0.1" at bounding box center [95, 21] width 82 height 9
click at [150, 21] on icon "Copy .spkg link to clipboard" at bounding box center [151, 20] width 3 height 3
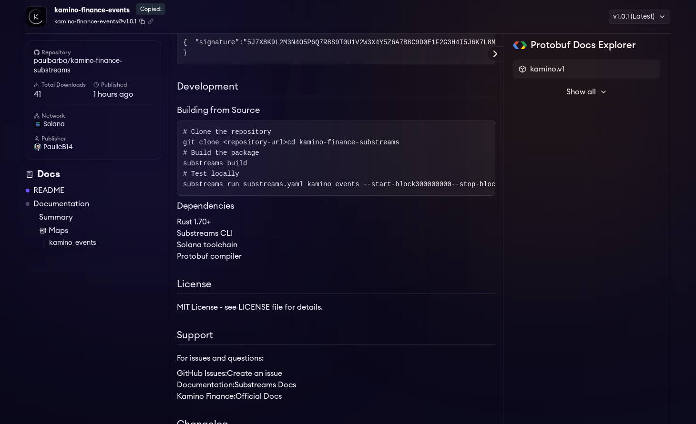
click at [139, 24] on icon "Copy package name and version" at bounding box center [142, 22] width 6 height 6
click at [115, 23] on span "kamino-finance-events@v1.0.1" at bounding box center [95, 21] width 82 height 9
click at [55, 147] on span "PaulieB14" at bounding box center [58, 147] width 30 height 10
